Goal: Connect with others: Connect with others

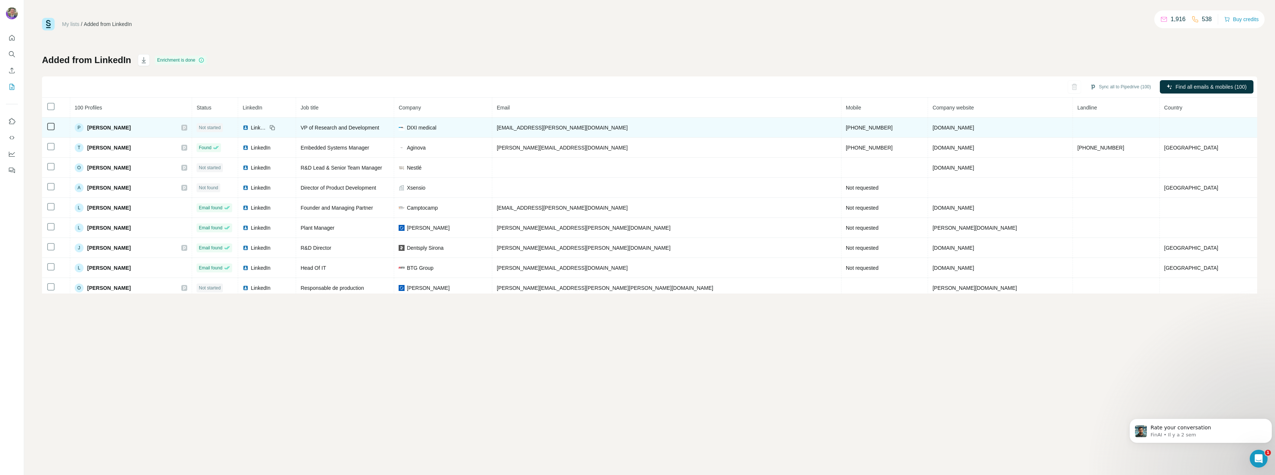
click at [379, 126] on span "VP of Research and Development" at bounding box center [339, 128] width 78 height 6
click at [186, 127] on icon at bounding box center [184, 128] width 4 height 6
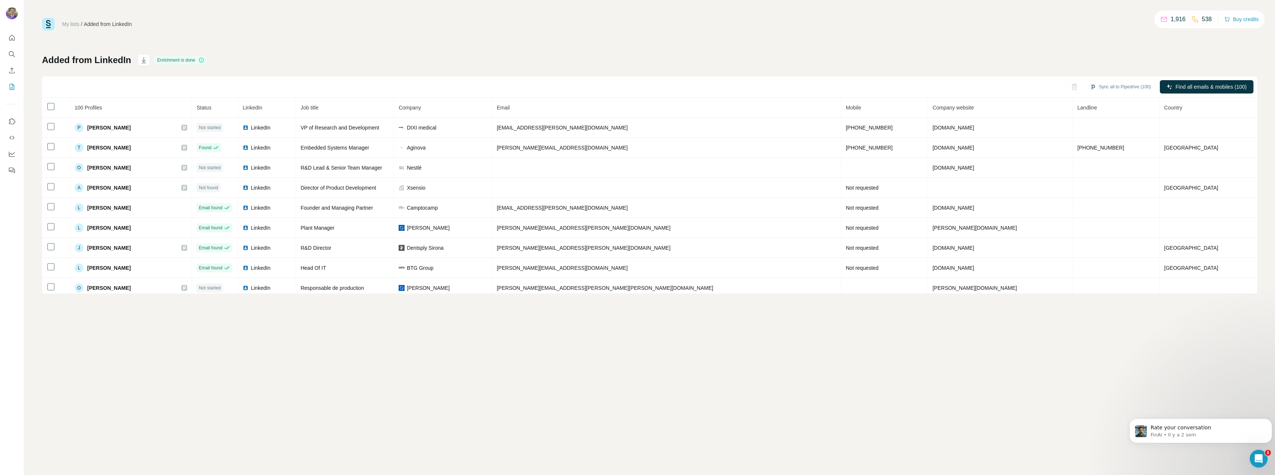
click at [285, 31] on div "My lists / Added from LinkedIn 1,916 538 Buy credits Added from LinkedIn Enrich…" at bounding box center [649, 156] width 1215 height 276
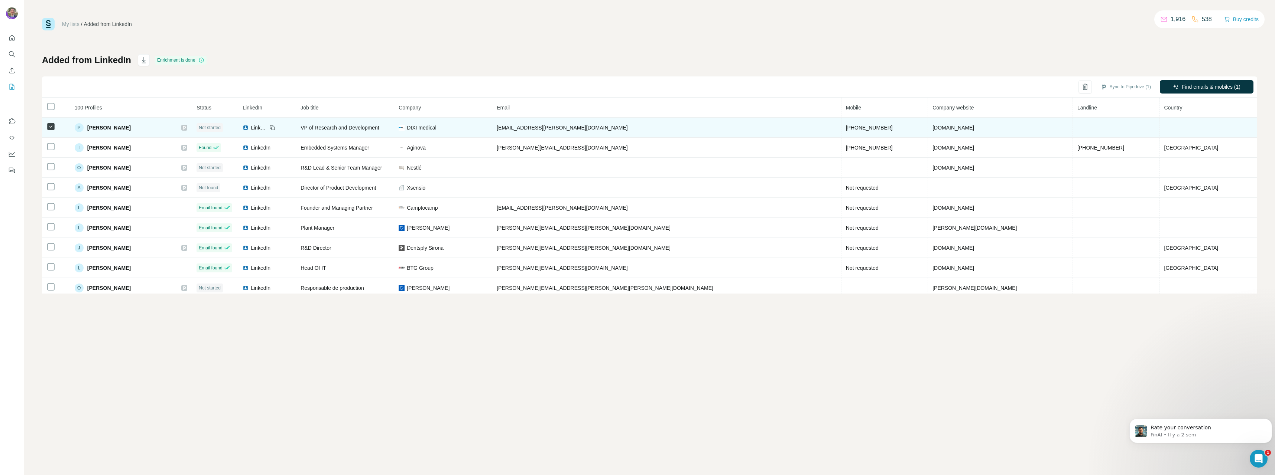
click at [688, 124] on td "[EMAIL_ADDRESS][PERSON_NAME][DOMAIN_NAME]" at bounding box center [666, 128] width 349 height 20
click at [379, 128] on span "VP of Research and Development" at bounding box center [339, 128] width 78 height 6
click at [379, 129] on span "VP of Research and Development" at bounding box center [339, 128] width 78 height 6
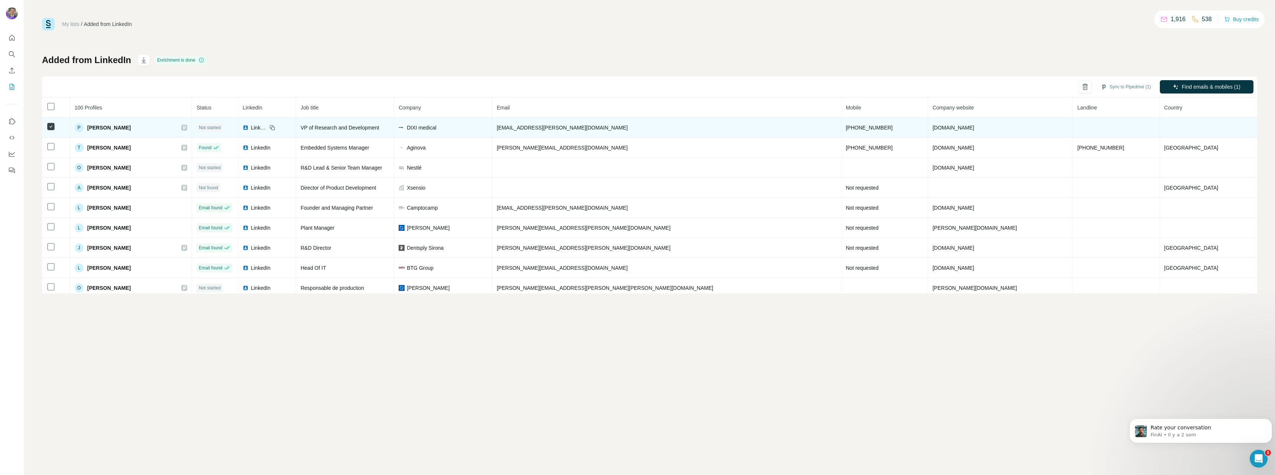
drag, startPoint x: 402, startPoint y: 129, endPoint x: 341, endPoint y: 126, distance: 60.6
click at [267, 126] on span "LinkedIn" at bounding box center [259, 127] width 16 height 7
